Goal: Connect with others: Connect with others

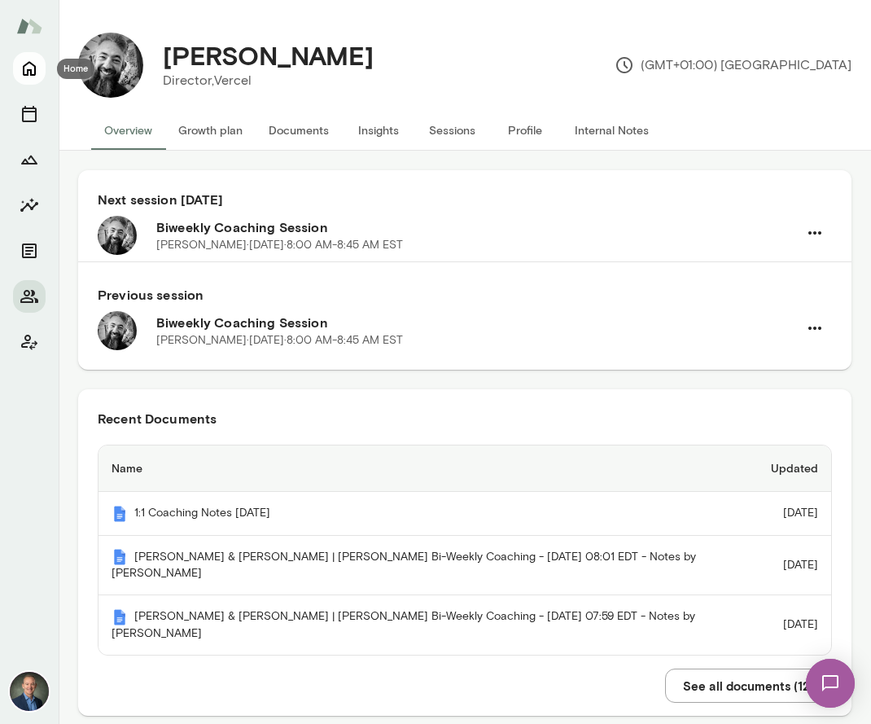
click at [26, 67] on icon "Home" at bounding box center [30, 69] width 20 height 20
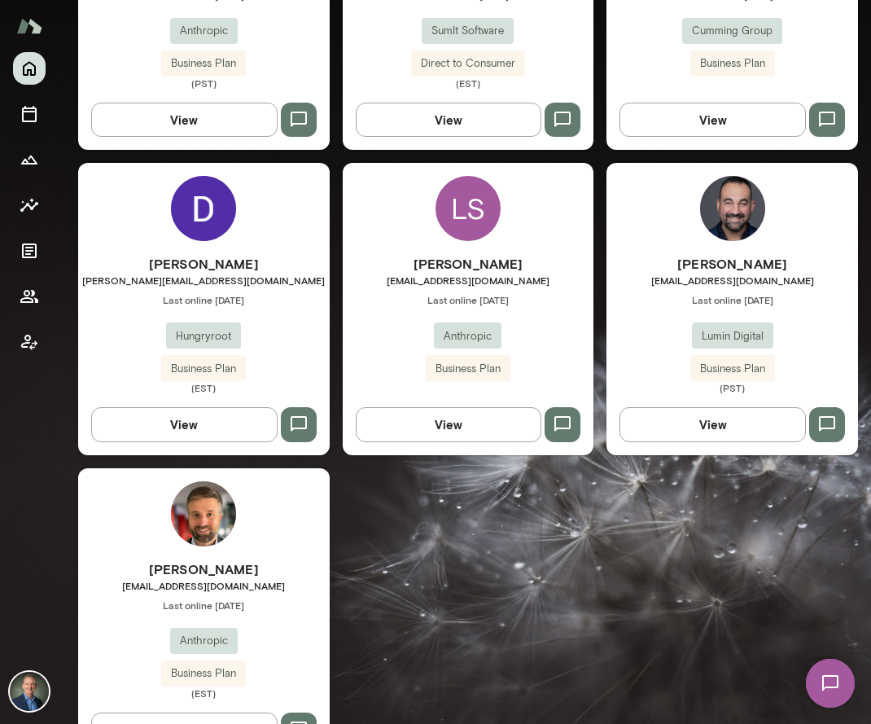
scroll to position [3131, 0]
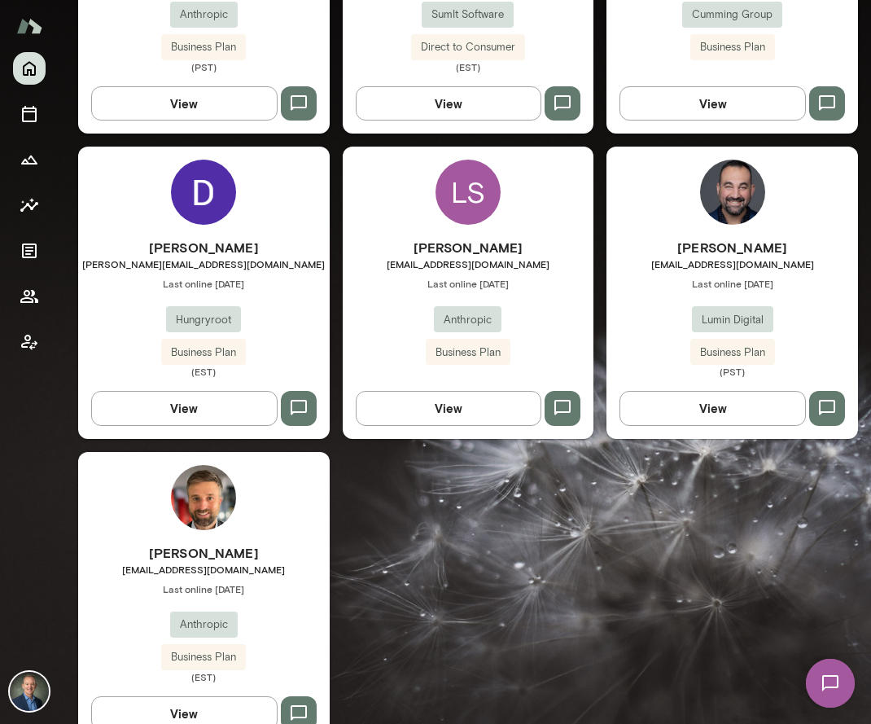
click at [648, 238] on div "Atif Sabawi asabawi@lumindigital.com Last online September 4 Lumin Digital Busi…" at bounding box center [733, 308] width 252 height 140
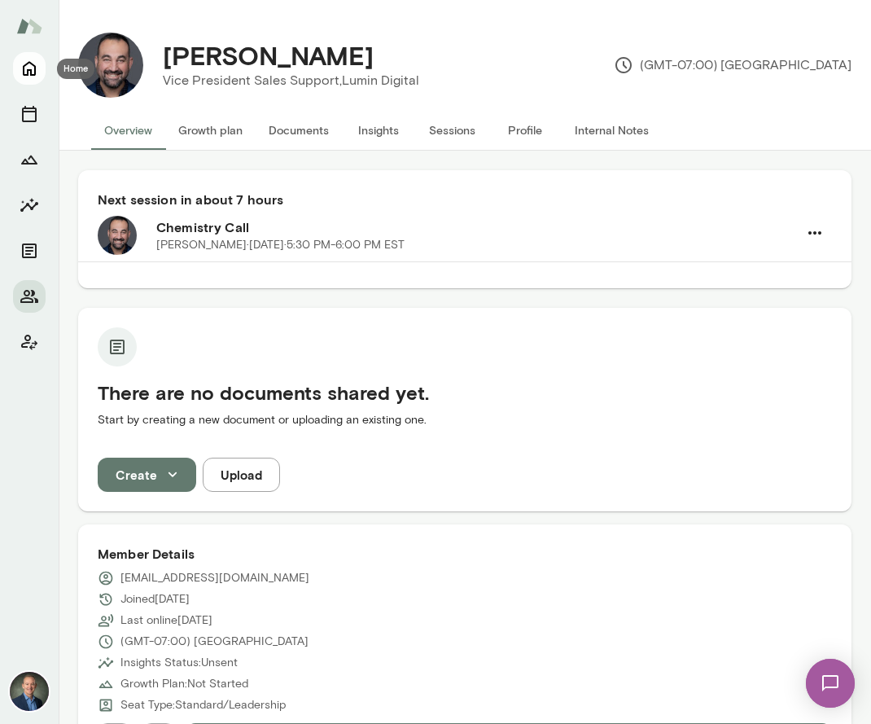
click at [30, 68] on icon "Home" at bounding box center [30, 69] width 20 height 20
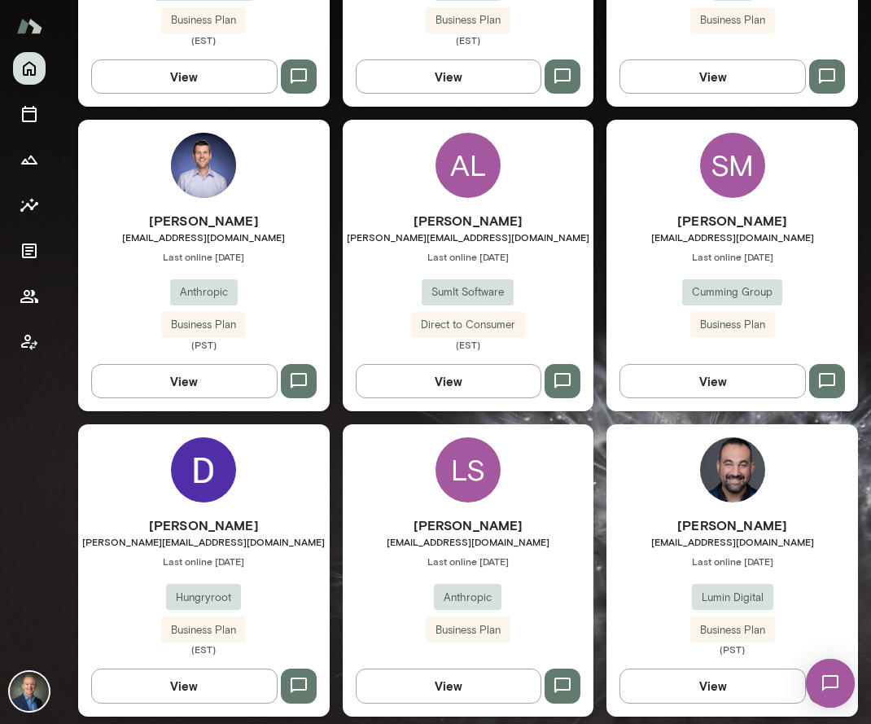
scroll to position [2834, 0]
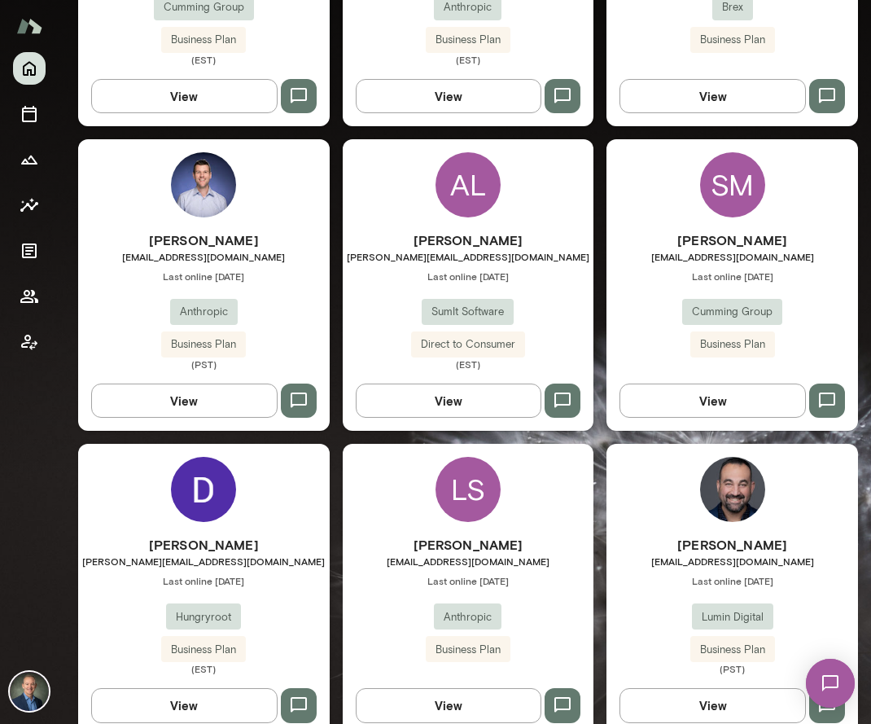
click at [405, 262] on div "Alexandre Lin alex@getsumit.com Last online September 29 SumIt Software Direct …" at bounding box center [469, 300] width 252 height 140
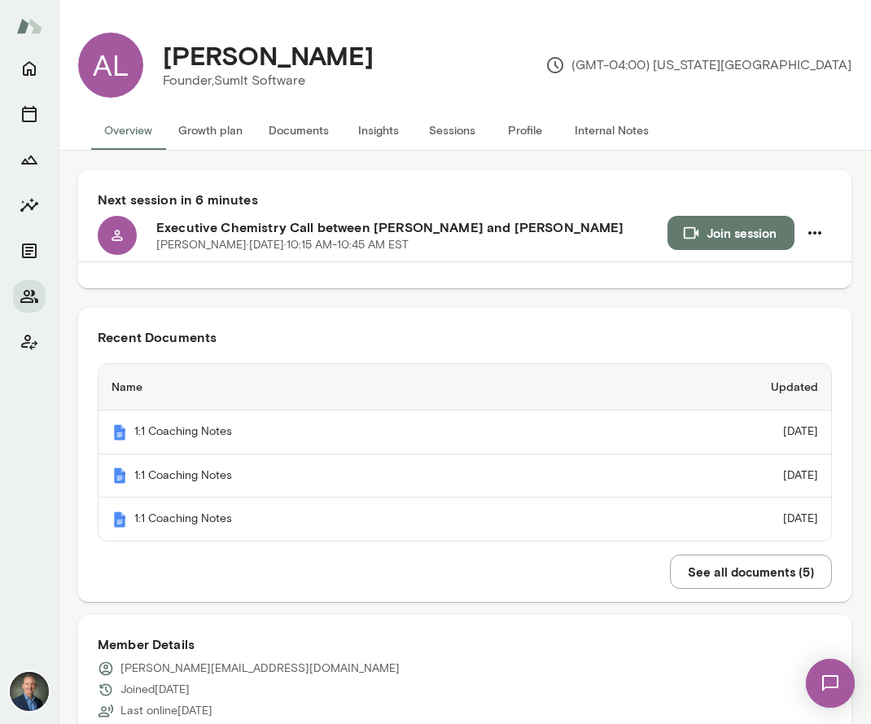
click at [615, 124] on button "Internal Notes" at bounding box center [612, 130] width 100 height 39
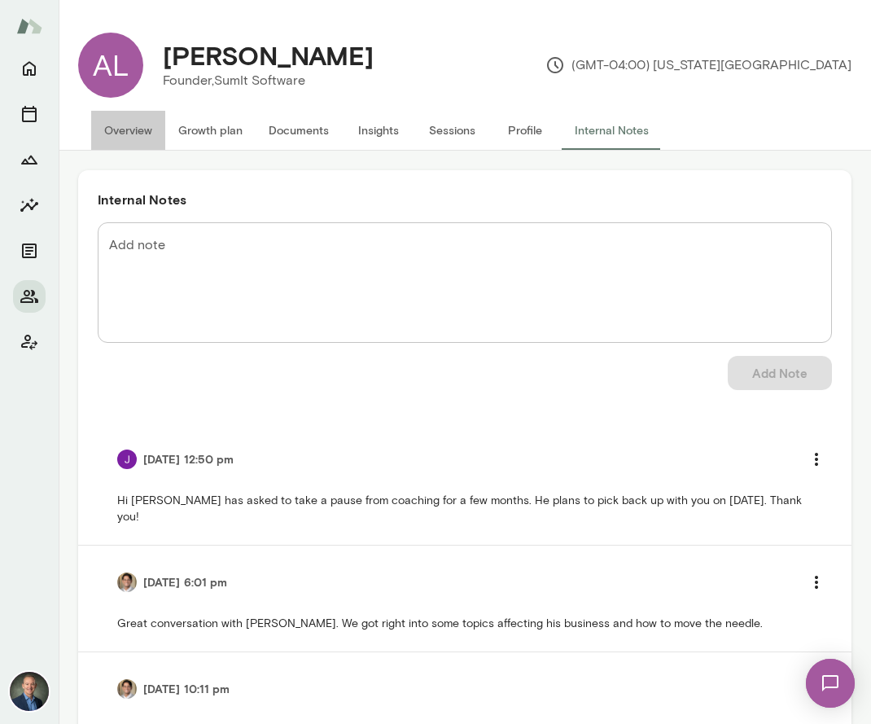
click at [137, 127] on button "Overview" at bounding box center [128, 130] width 74 height 39
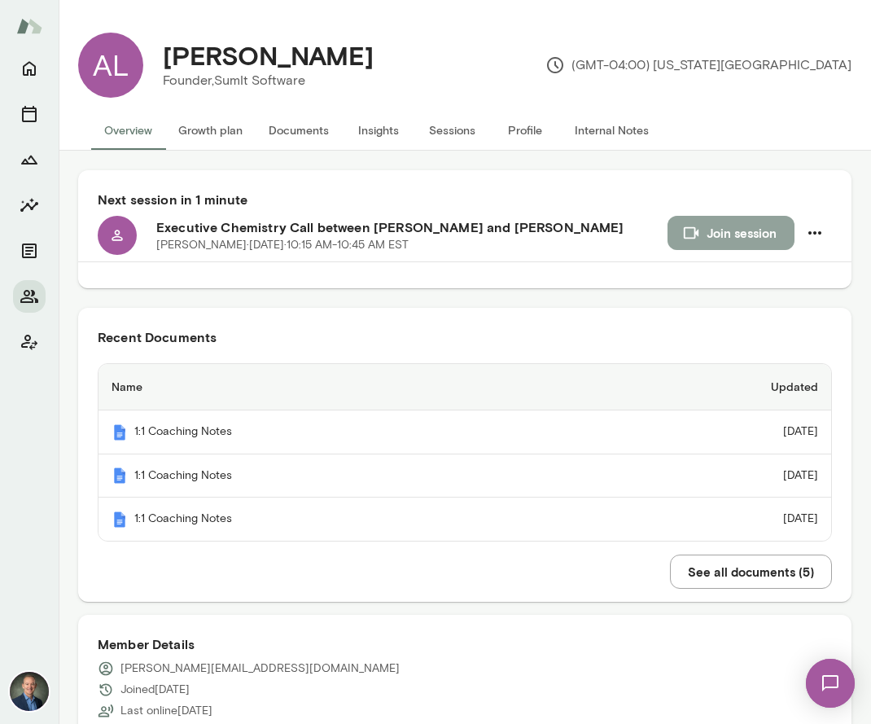
click at [716, 240] on button "Join session" at bounding box center [731, 233] width 127 height 34
